Goal: Task Accomplishment & Management: Complete application form

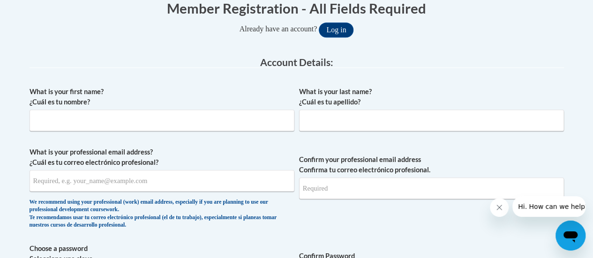
scroll to position [201, 0]
click at [174, 114] on input "What is your first name? ¿Cuál es tu nombre?" at bounding box center [162, 120] width 265 height 22
type input "Kenna"
click at [324, 122] on input "What is your last name? ¿Cuál es tu apellido?" at bounding box center [431, 120] width 265 height 22
type input "[PERSON_NAME]"
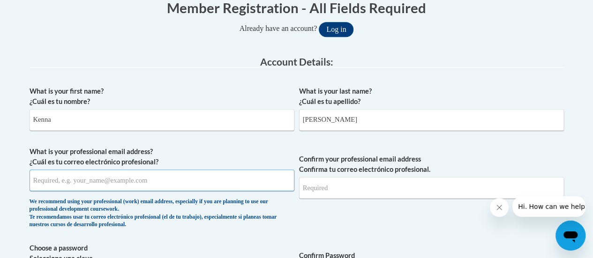
click at [88, 186] on input "What is your professional email address? ¿Cuál es tu correo electrónico profesi…" at bounding box center [162, 181] width 265 height 22
type input "[PERSON_NAME][EMAIL_ADDRESS][PERSON_NAME][DOMAIN_NAME]"
click at [340, 195] on input "Confirm your professional email address Confirma tu correo electrónico profesio…" at bounding box center [431, 188] width 265 height 22
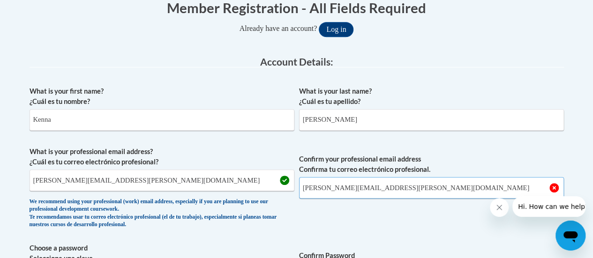
type input "[PERSON_NAME][EMAIL_ADDRESS][PERSON_NAME][DOMAIN_NAME]"
click at [410, 224] on span "Confirm your professional email address Confirma tu correo electrónico profesio…" at bounding box center [431, 190] width 265 height 87
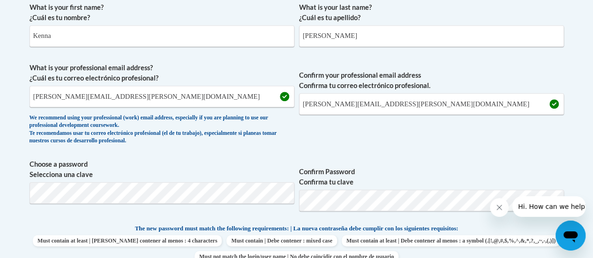
scroll to position [286, 0]
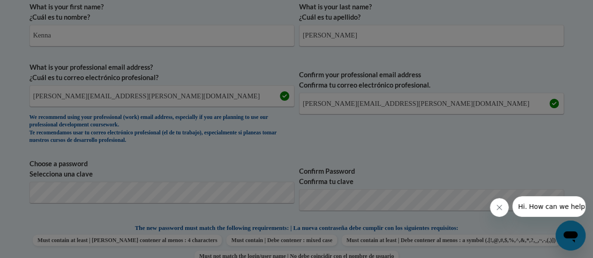
scroll to position [358, 0]
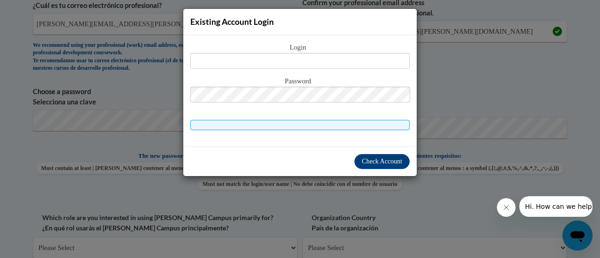
click at [457, 134] on div "Existing Account Login Login Password" at bounding box center [300, 129] width 600 height 258
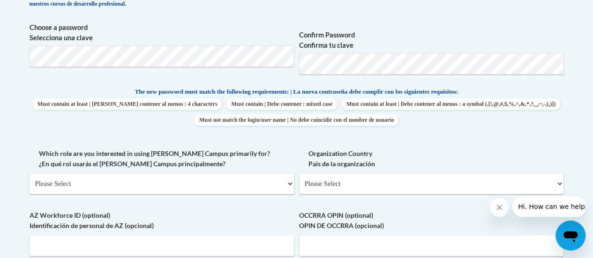
scroll to position [427, 0]
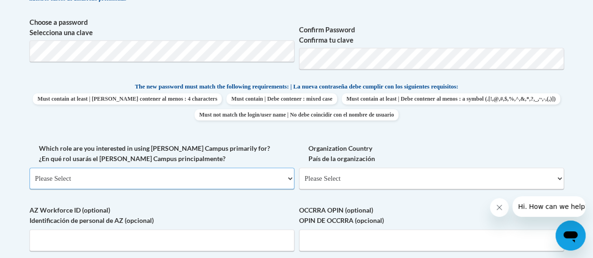
click at [166, 178] on select "Please Select College/University | Colegio/Universidad Community/Nonprofit Part…" at bounding box center [162, 179] width 265 height 22
select select "fbf2d438-af2f-41f8-98f1-81c410e29de3"
click at [30, 168] on select "Please Select College/University | Colegio/Universidad Community/Nonprofit Part…" at bounding box center [162, 179] width 265 height 22
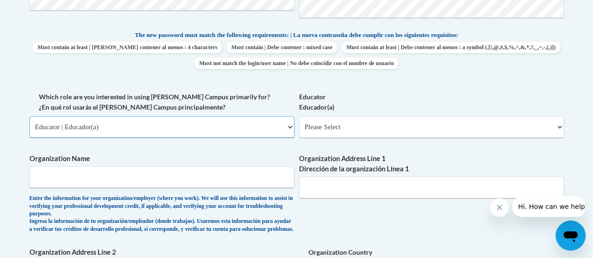
scroll to position [503, 0]
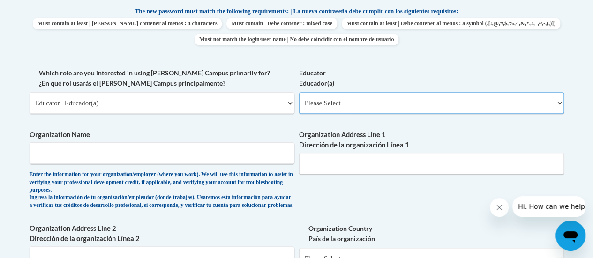
click at [368, 105] on select "Please Select Early Learning/Daycare Teacher/Family Home Care Provider | Maestr…" at bounding box center [431, 103] width 265 height 22
select select "8e40623d-54d0-45cd-9f92-5df65cd3f8cf"
click at [299, 92] on select "Please Select Early Learning/Daycare Teacher/Family Home Care Provider | Maestr…" at bounding box center [431, 103] width 265 height 22
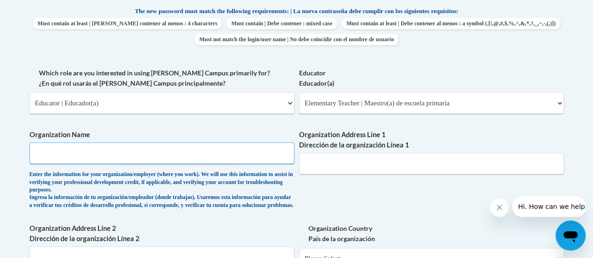
click at [215, 156] on input "Organization Name" at bounding box center [162, 153] width 265 height 22
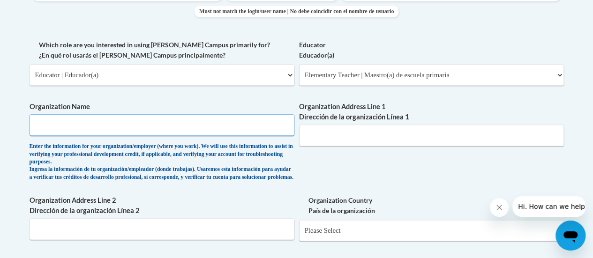
scroll to position [536, 0]
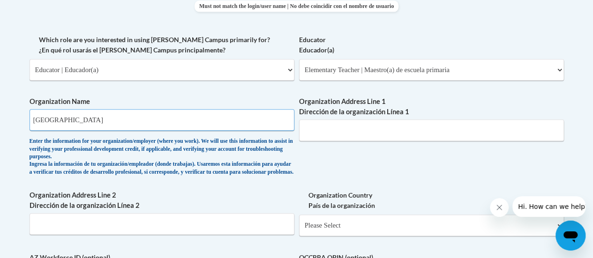
type input "[GEOGRAPHIC_DATA]"
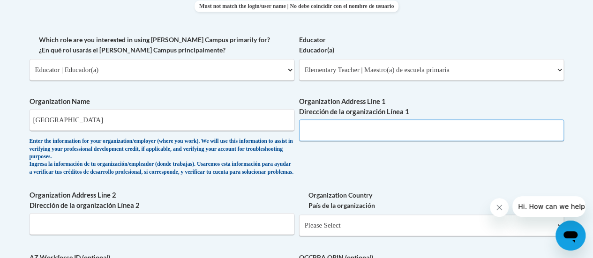
click at [398, 130] on input "Organization Address Line 1 Dirección de la organización Línea 1" at bounding box center [431, 130] width 265 height 22
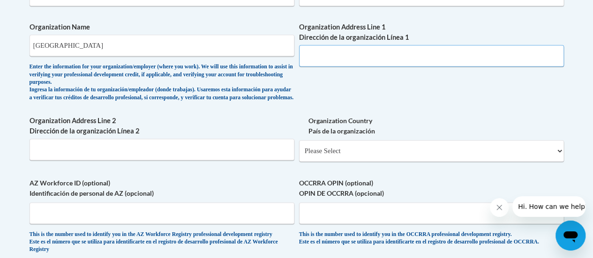
scroll to position [597, 0]
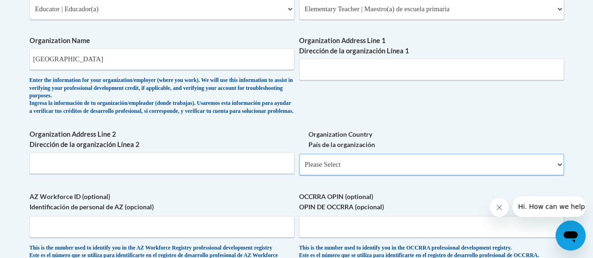
click at [329, 168] on select "Please Select [GEOGRAPHIC_DATA] | [GEOGRAPHIC_DATA] Outside of [GEOGRAPHIC_DATA…" at bounding box center [431, 165] width 265 height 22
select select "ad49bcad-a171-4b2e-b99c-48b446064914"
click at [299, 161] on select "Please Select [GEOGRAPHIC_DATA] | [GEOGRAPHIC_DATA] Outside of [GEOGRAPHIC_DATA…" at bounding box center [431, 165] width 265 height 22
select select
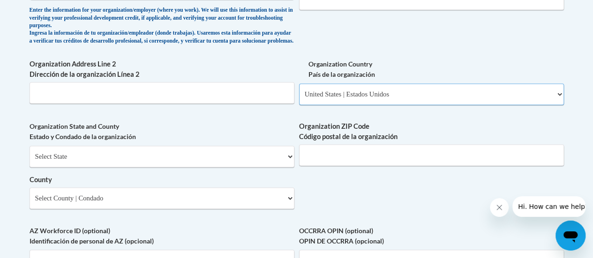
scroll to position [667, 0]
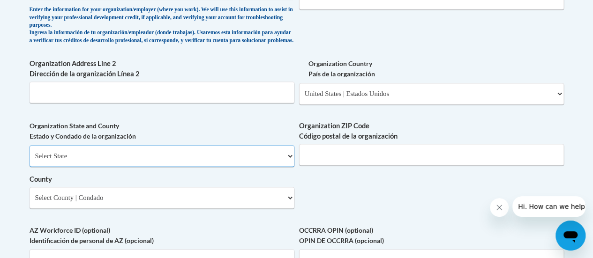
click at [211, 162] on select "Select State [US_STATE] [US_STATE] [US_STATE] [US_STATE] [US_STATE] [US_STATE] …" at bounding box center [162, 156] width 265 height 22
select select "[US_STATE]"
click at [30, 152] on select "Select State [US_STATE] [US_STATE] [US_STATE] [US_STATE] [US_STATE] [US_STATE] …" at bounding box center [162, 156] width 265 height 22
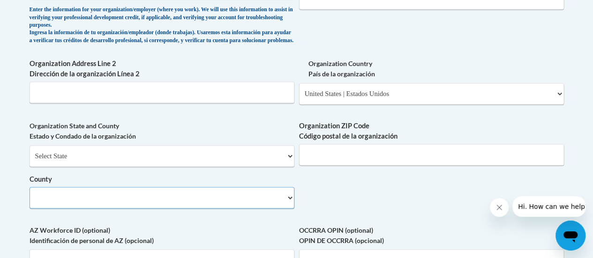
click at [234, 205] on select "County" at bounding box center [162, 198] width 265 height 22
click at [286, 205] on select "County" at bounding box center [162, 198] width 265 height 22
click at [289, 205] on select "County" at bounding box center [162, 198] width 265 height 22
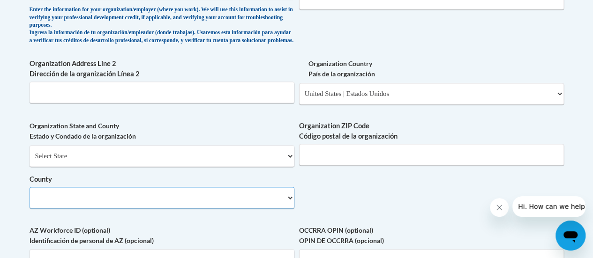
click at [163, 204] on select "County" at bounding box center [162, 198] width 265 height 22
drag, startPoint x: 293, startPoint y: 205, endPoint x: 288, endPoint y: 205, distance: 5.2
click at [288, 205] on select "County" at bounding box center [162, 198] width 265 height 22
drag, startPoint x: 288, startPoint y: 205, endPoint x: 322, endPoint y: 154, distance: 61.1
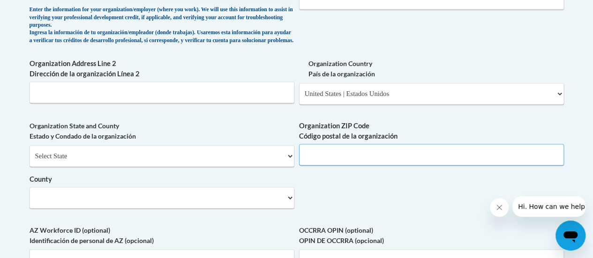
click at [322, 154] on input "Organization ZIP Code Código postal de la organización" at bounding box center [431, 155] width 265 height 22
type input "30215"
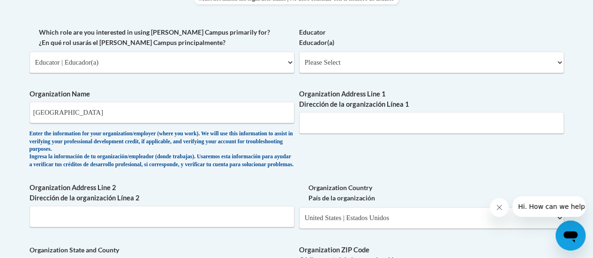
scroll to position [550, 0]
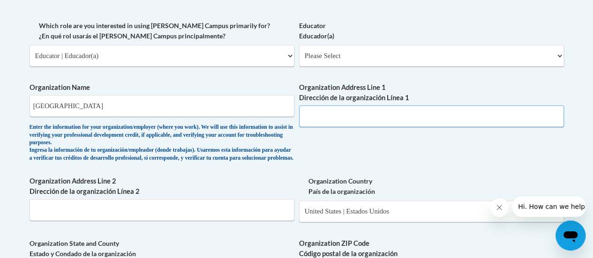
click at [326, 114] on input "Organization Address Line 1 Dirección de la organización Línea 1" at bounding box center [431, 116] width 265 height 22
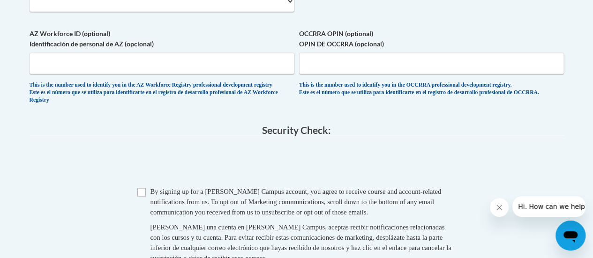
scroll to position [866, 0]
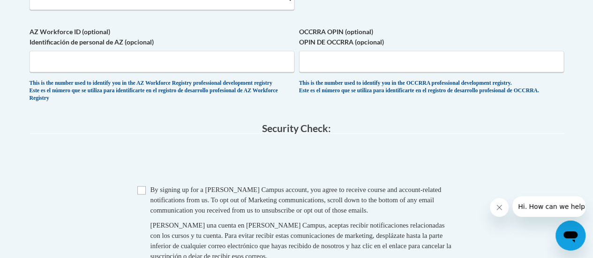
type input "[STREET_ADDRESS][PERSON_NAME]"
click at [144, 194] on input "Checkbox" at bounding box center [141, 190] width 8 height 8
checkbox input "true"
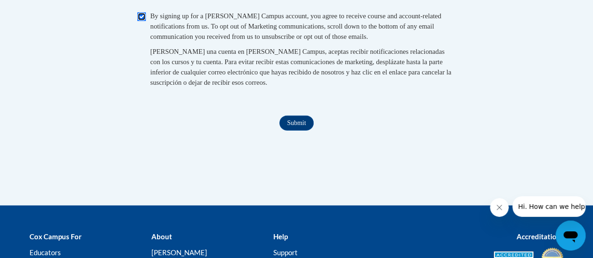
scroll to position [1089, 0]
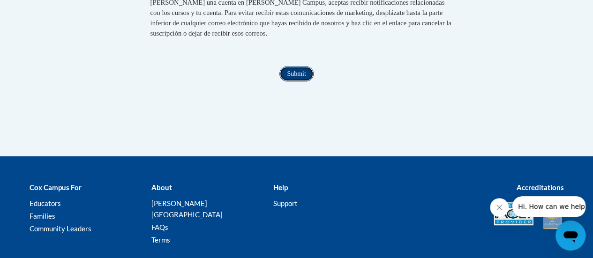
click at [290, 82] on input "Submit" at bounding box center [296, 74] width 34 height 15
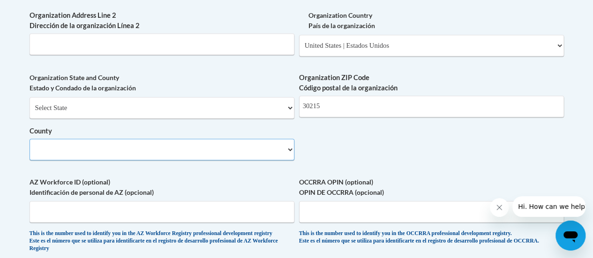
scroll to position [716, 0]
click at [231, 157] on select "County" at bounding box center [162, 149] width 265 height 22
click at [288, 156] on select "County" at bounding box center [162, 149] width 265 height 22
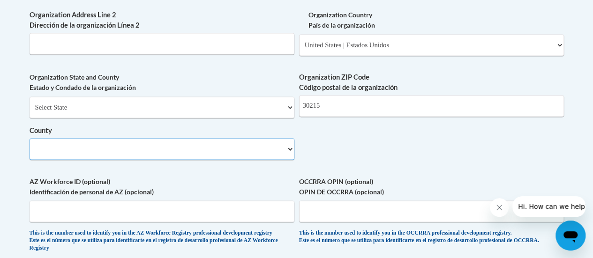
click at [201, 155] on select "County" at bounding box center [162, 149] width 265 height 22
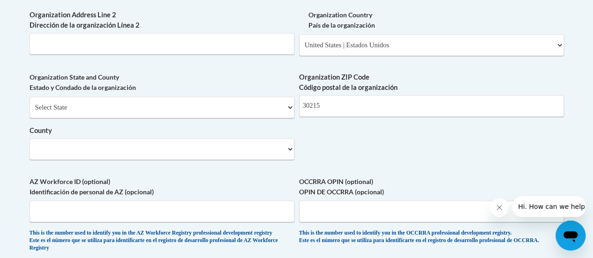
scroll to position [917, 0]
